Goal: Task Accomplishment & Management: Complete application form

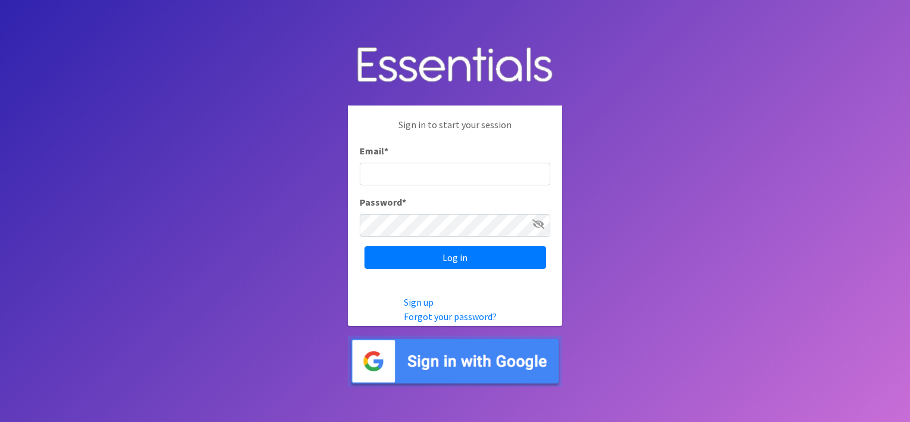
type input "[EMAIL_ADDRESS][DOMAIN_NAME]"
click at [408, 276] on div "Sign in to start your session Email * [EMAIL_ADDRESS][DOMAIN_NAME] Password * L…" at bounding box center [455, 192] width 214 height 175
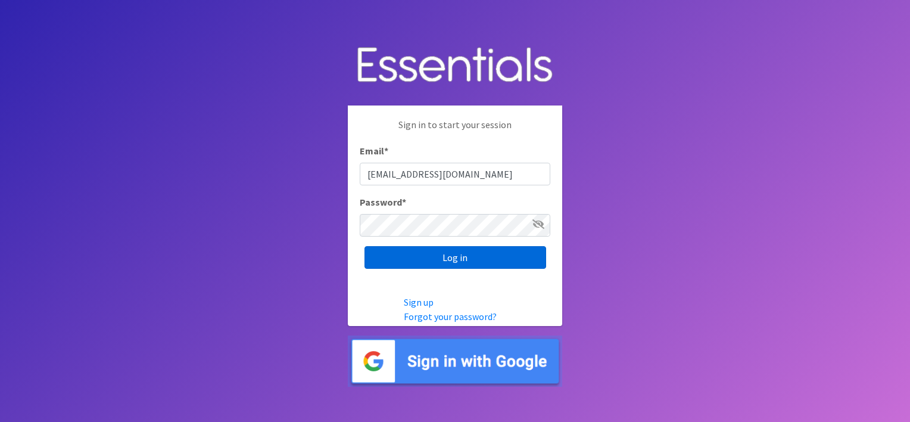
click at [414, 265] on input "Log in" at bounding box center [455, 257] width 182 height 23
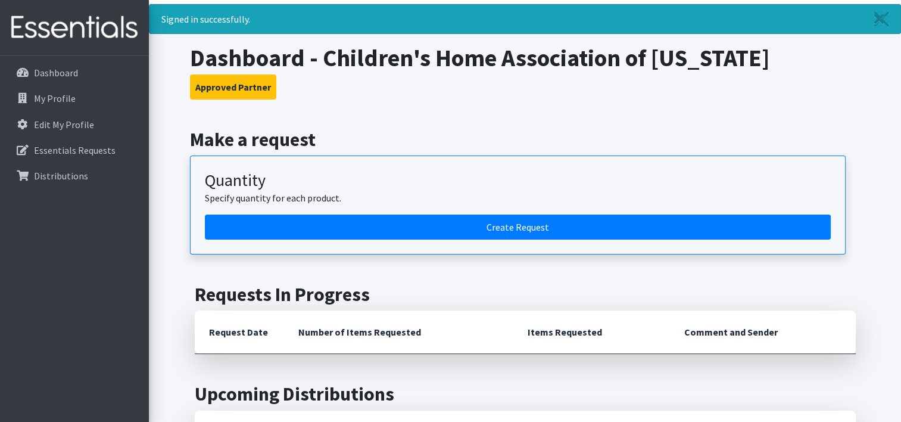
scroll to position [29, 0]
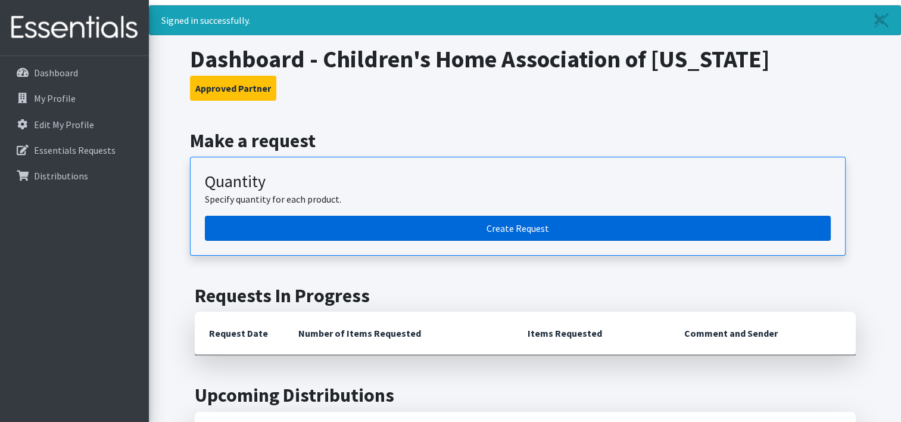
click at [398, 226] on link "Create Request" at bounding box center [518, 228] width 626 height 25
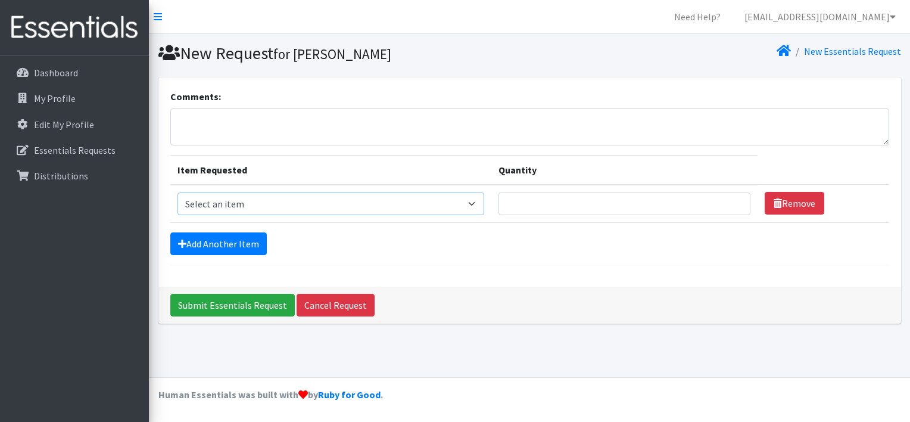
click at [287, 202] on select "Select an item Diapers - Newborn Diapers - Preemie Diapers - Size 1 Diapers - S…" at bounding box center [330, 203] width 307 height 23
select select "96"
click at [177, 192] on select "Select an item Diapers - Newborn Diapers - Preemie Diapers - Size 1 Diapers - S…" at bounding box center [330, 203] width 307 height 23
click at [573, 210] on input "Quantity" at bounding box center [624, 203] width 252 height 23
type input "2750"
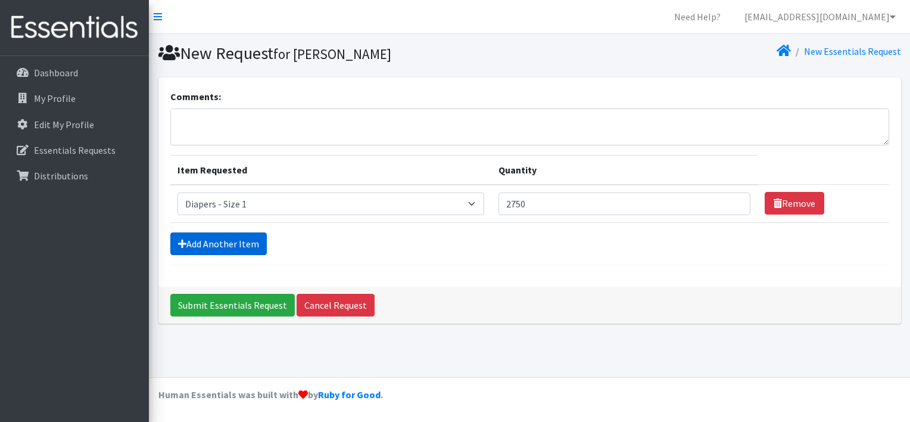
click at [233, 238] on link "Add Another Item" at bounding box center [218, 243] width 96 height 23
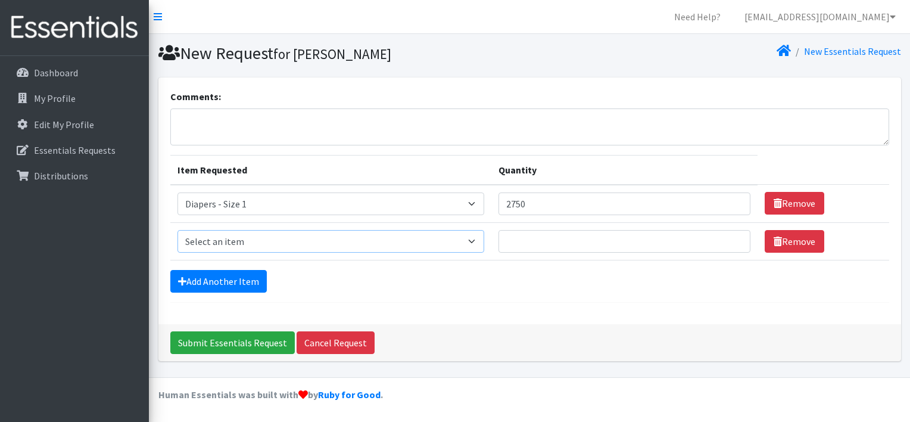
click at [243, 236] on select "Select an item Diapers - Newborn Diapers - Preemie Diapers - Size 1 Diapers - S…" at bounding box center [330, 241] width 307 height 23
select select "94"
click at [177, 230] on select "Select an item Diapers - Newborn Diapers - Preemie Diapers - Size 1 Diapers - S…" at bounding box center [330, 241] width 307 height 23
click at [612, 238] on input "Quantity" at bounding box center [624, 241] width 252 height 23
click at [567, 244] on input "200" at bounding box center [624, 241] width 252 height 23
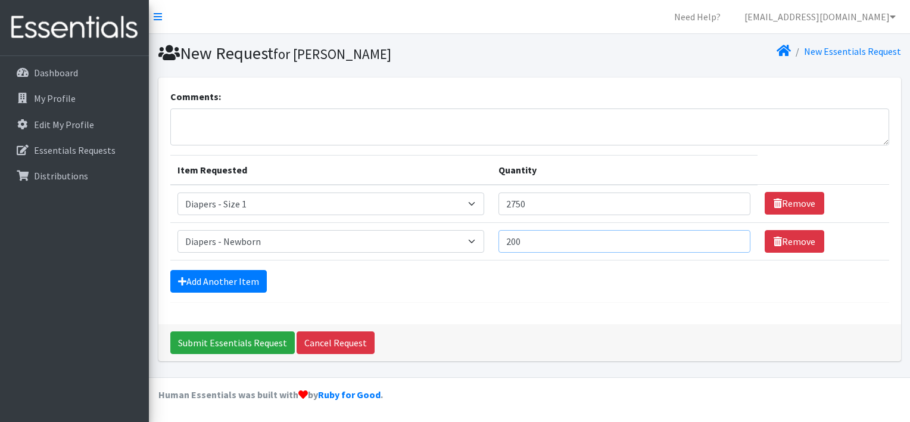
click at [567, 244] on input "200" at bounding box center [624, 241] width 252 height 23
type input "300"
click at [197, 288] on link "Add Another Item" at bounding box center [218, 281] width 96 height 23
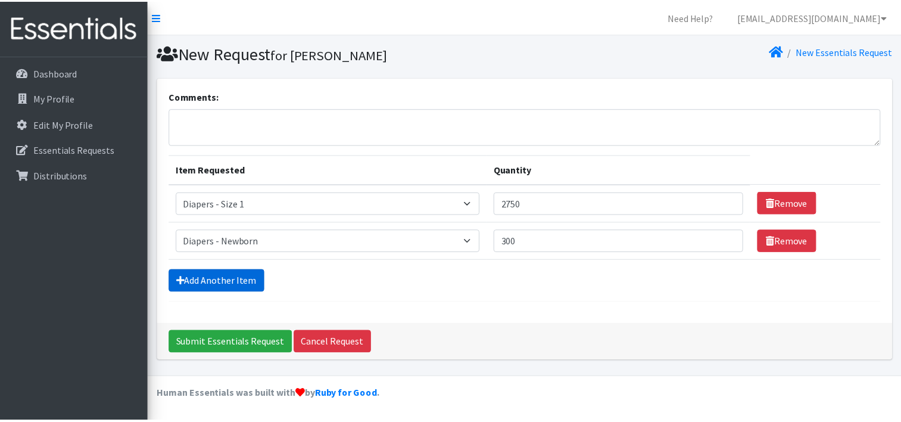
scroll to position [29, 0]
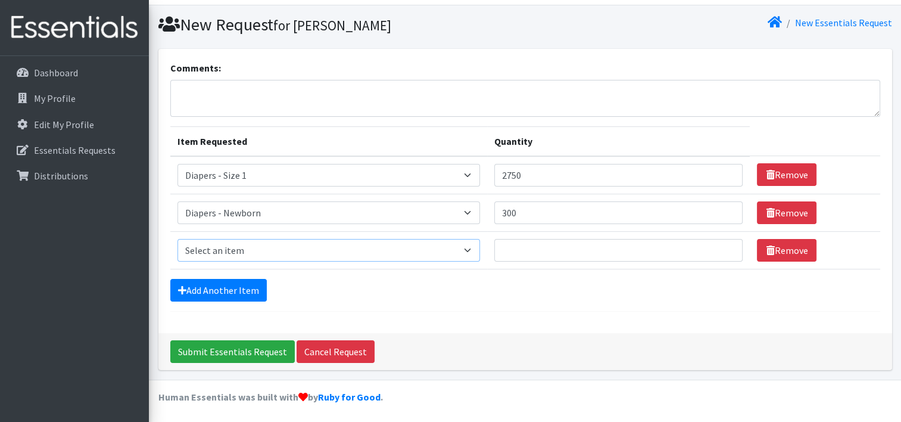
click at [218, 259] on select "Select an item Diapers - Newborn Diapers - Preemie Diapers - Size 1 Diapers - S…" at bounding box center [328, 250] width 303 height 23
select select "97"
click at [177, 239] on select "Select an item Diapers - Newborn Diapers - Preemie Diapers - Size 1 Diapers - S…" at bounding box center [328, 250] width 303 height 23
click at [527, 239] on input "Quantity" at bounding box center [618, 250] width 248 height 23
click at [527, 239] on input "300" at bounding box center [618, 250] width 248 height 23
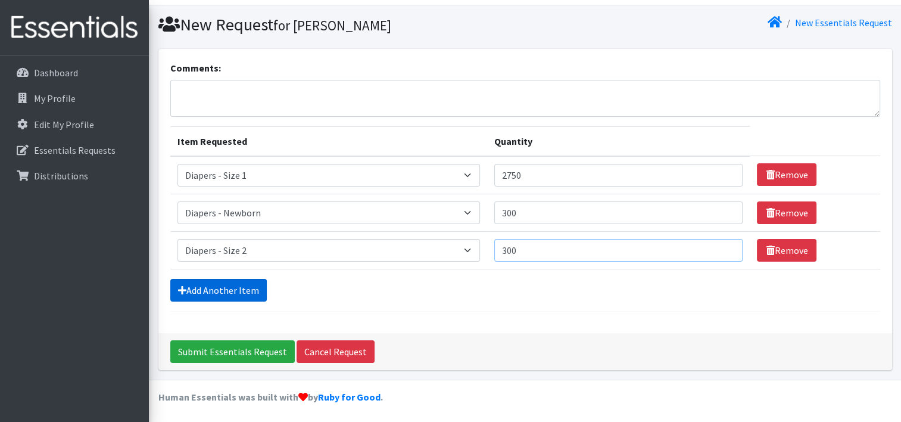
type input "300"
click at [245, 283] on link "Add Another Item" at bounding box center [218, 290] width 96 height 23
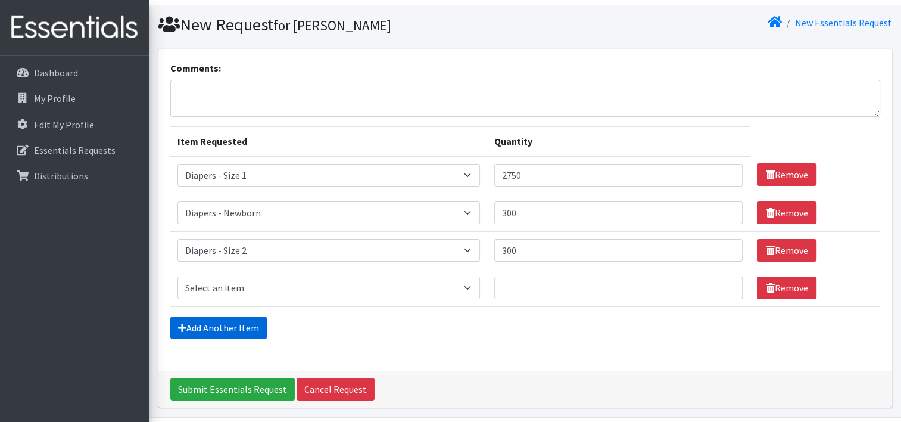
scroll to position [67, 0]
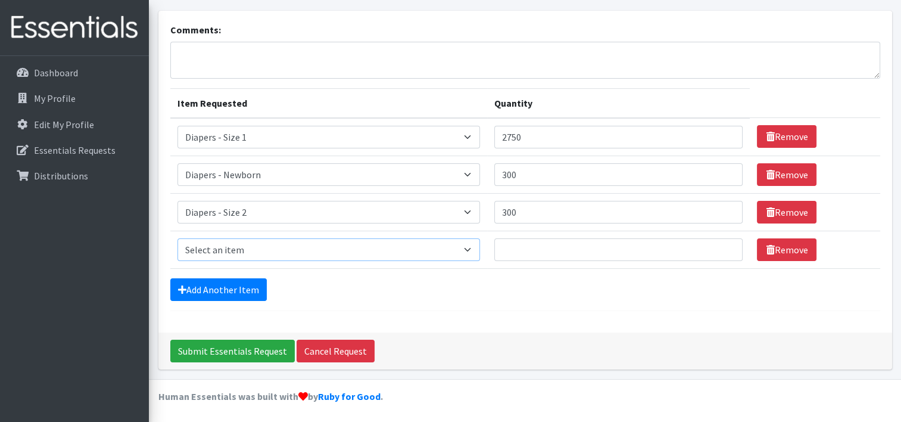
click at [226, 248] on select "Select an item Diapers - Newborn Diapers - Preemie Diapers - Size 1 Diapers - S…" at bounding box center [328, 249] width 303 height 23
select select "98"
click at [177, 238] on select "Select an item Diapers - Newborn Diapers - Preemie Diapers - Size 1 Diapers - S…" at bounding box center [328, 249] width 303 height 23
click at [531, 250] on input "Quantity" at bounding box center [618, 249] width 248 height 23
click at [531, 250] on input "300" at bounding box center [618, 249] width 248 height 23
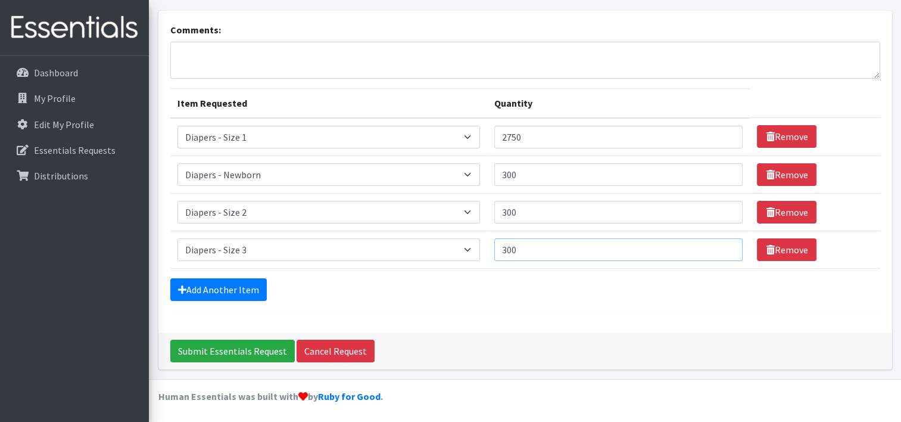
type input "300"
click at [324, 310] on hr at bounding box center [525, 310] width 710 height 1
click at [204, 339] on input "Submit Essentials Request" at bounding box center [232, 350] width 124 height 23
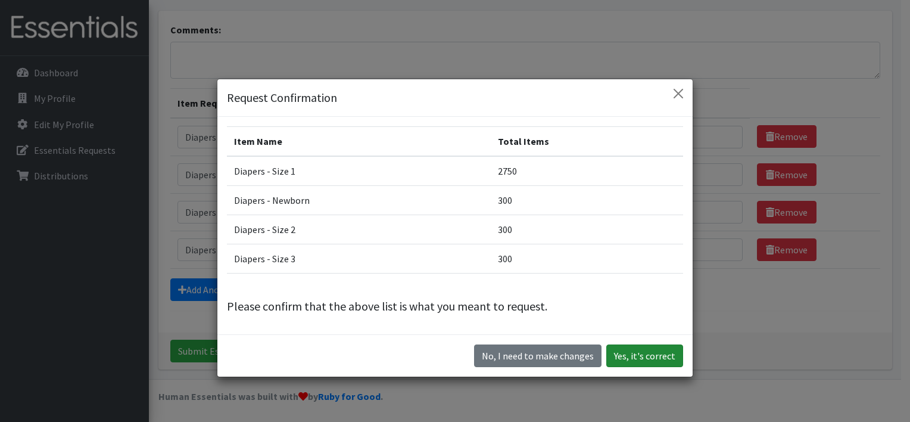
click at [651, 358] on button "Yes, it's correct" at bounding box center [644, 355] width 77 height 23
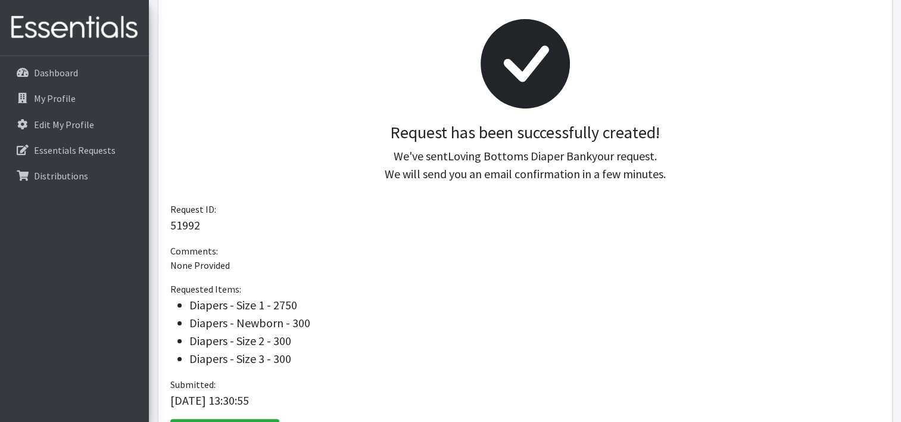
scroll to position [166, 0]
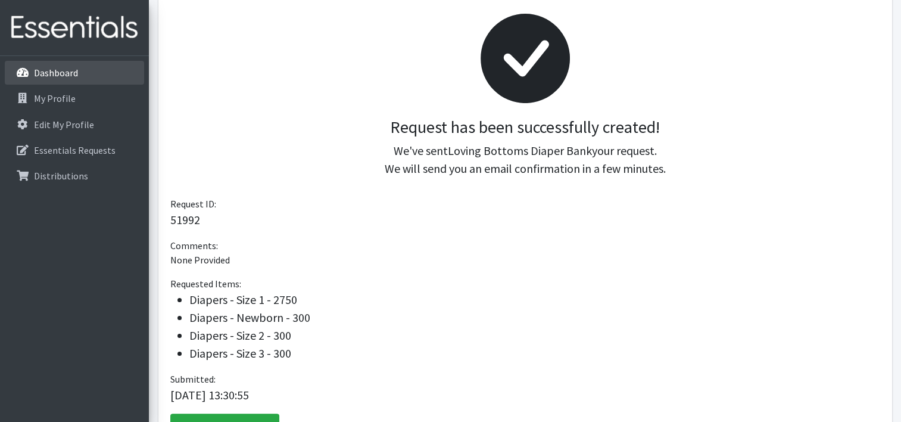
click at [67, 73] on p "Dashboard" at bounding box center [56, 73] width 44 height 12
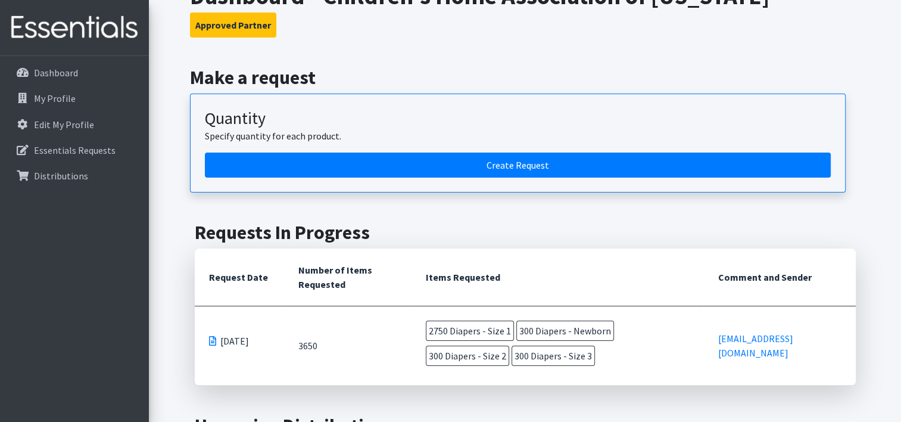
scroll to position [49, 0]
